Goal: Download file/media

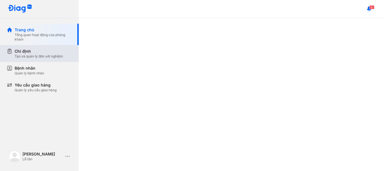
click at [32, 54] on div "Chỉ định" at bounding box center [39, 51] width 48 height 6
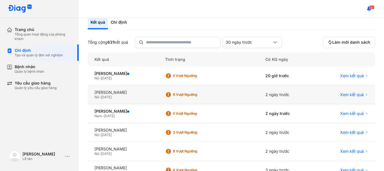
scroll to position [56, 0]
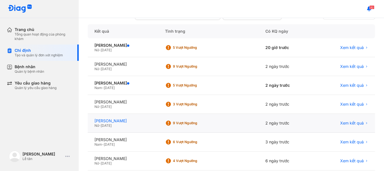
click at [120, 120] on div "[PERSON_NAME]" at bounding box center [123, 120] width 57 height 5
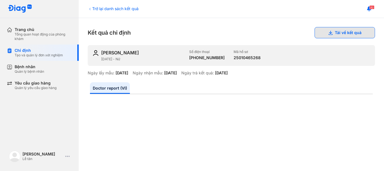
click at [326, 35] on button "Tải về kết quả" at bounding box center [345, 32] width 60 height 11
